Goal: Task Accomplishment & Management: Manage account settings

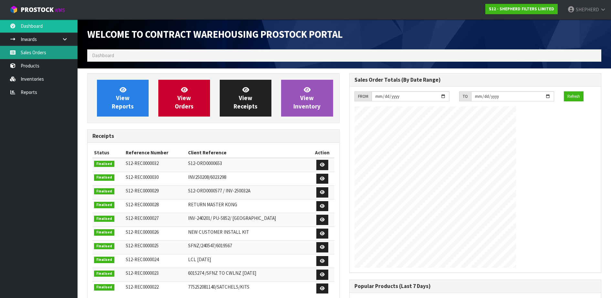
click at [34, 53] on link "Sales Orders" at bounding box center [39, 52] width 78 height 13
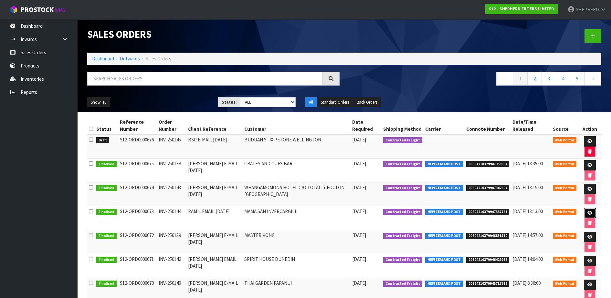
click at [589, 212] on icon at bounding box center [590, 213] width 5 height 4
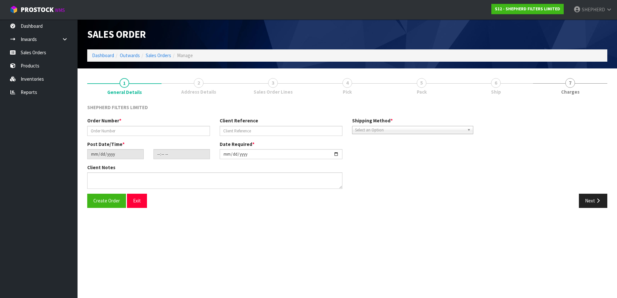
type input "INV-250144"
type input "RAMIL EMAIL [DATE]"
type input "[DATE]"
type input "20:48:00.000"
type input "[DATE]"
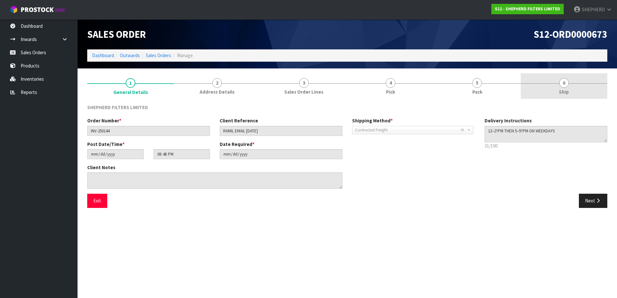
click at [566, 86] on span "6" at bounding box center [565, 83] width 10 height 10
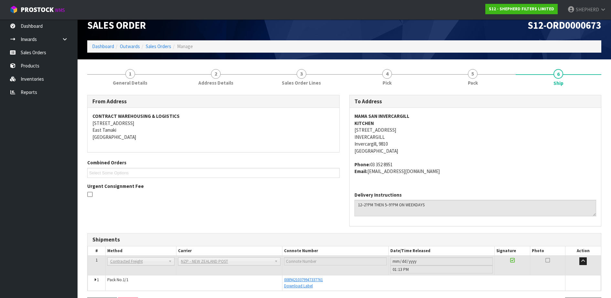
scroll to position [33, 0]
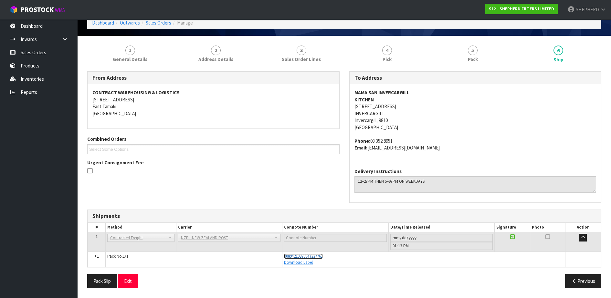
click at [315, 255] on span "00894210379947337761" at bounding box center [303, 256] width 39 height 5
